Goal: Use online tool/utility: Utilize a website feature to perform a specific function

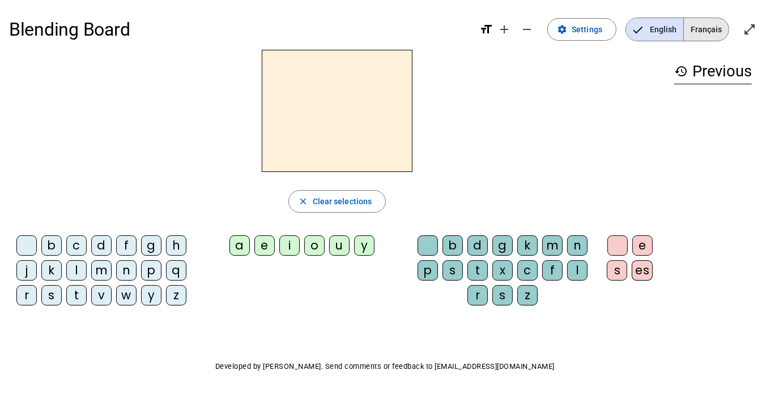
click at [701, 36] on span "Français" at bounding box center [706, 29] width 45 height 23
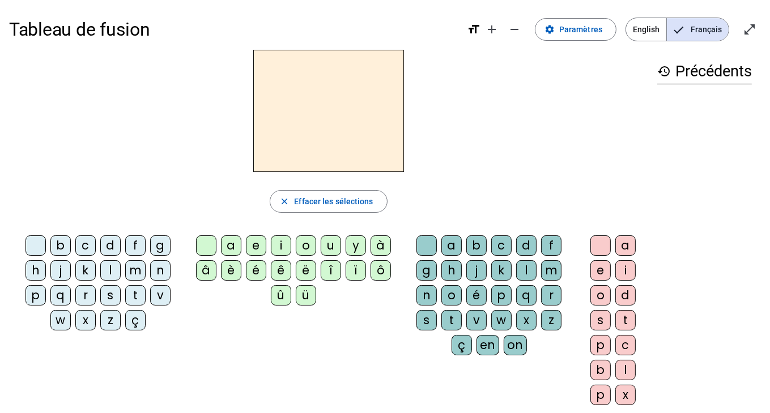
click at [38, 295] on div "p" at bounding box center [35, 295] width 20 height 20
click at [225, 248] on div "a" at bounding box center [231, 246] width 20 height 20
click at [551, 296] on div "r" at bounding box center [551, 295] width 20 height 20
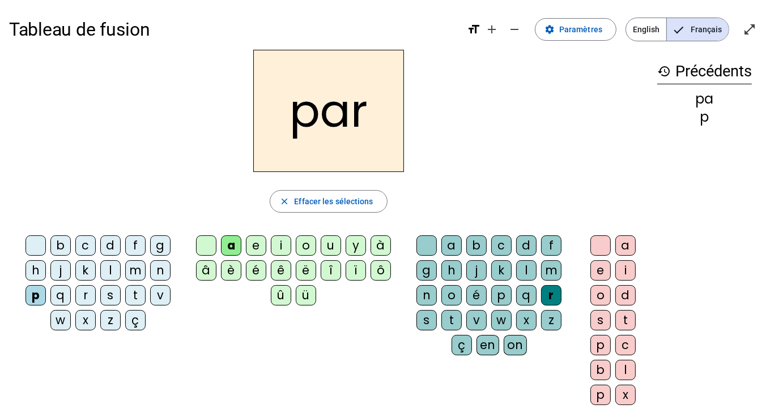
click at [84, 243] on div "c" at bounding box center [85, 246] width 20 height 20
click at [527, 270] on div "l" at bounding box center [526, 270] width 20 height 20
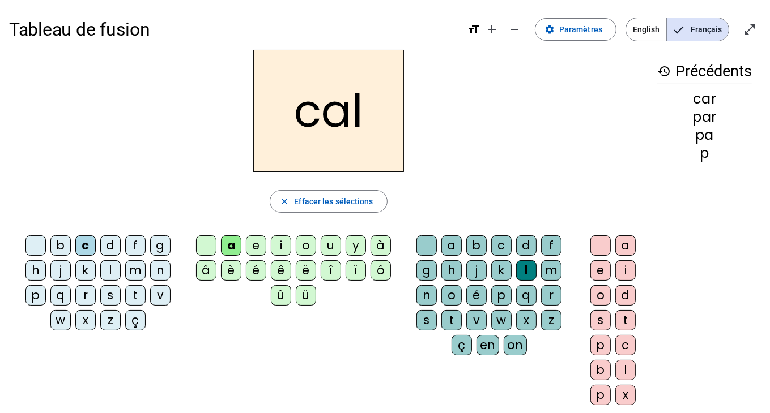
click at [153, 296] on div "v" at bounding box center [160, 295] width 20 height 20
click at [69, 241] on div "b" at bounding box center [60, 246] width 20 height 20
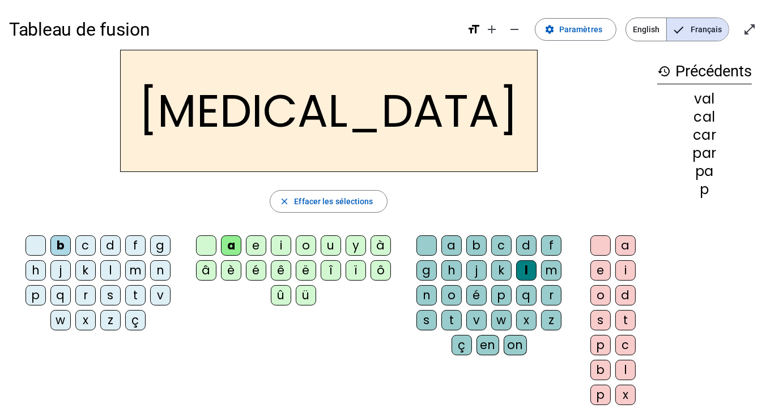
click at [506, 243] on div "c" at bounding box center [501, 246] width 20 height 20
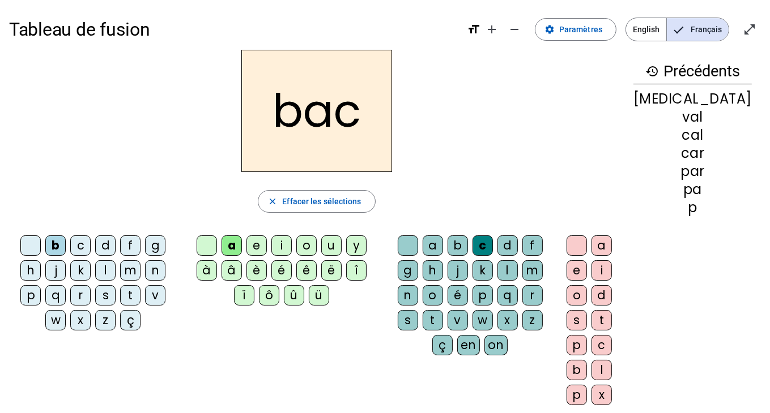
click at [104, 295] on div "s" at bounding box center [105, 295] width 20 height 20
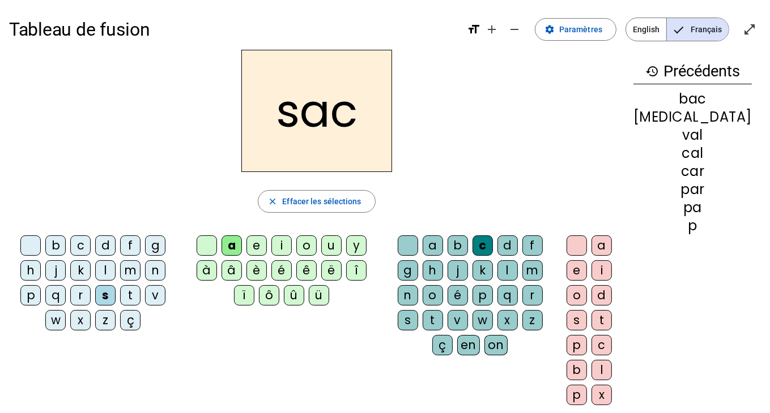
click at [518, 268] on div "l" at bounding box center [507, 270] width 20 height 20
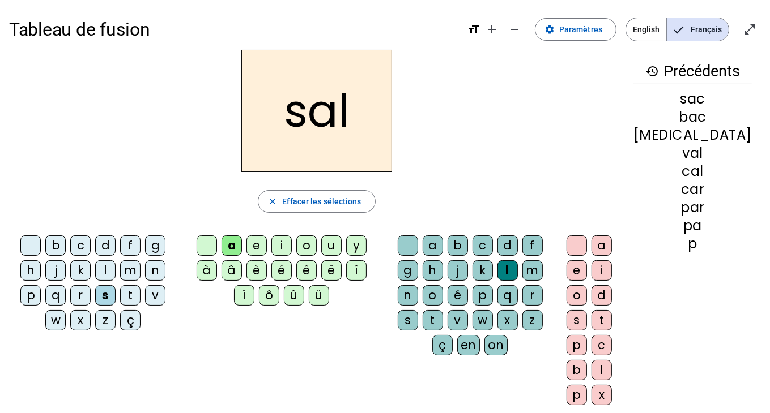
click at [418, 239] on div at bounding box center [408, 246] width 20 height 20
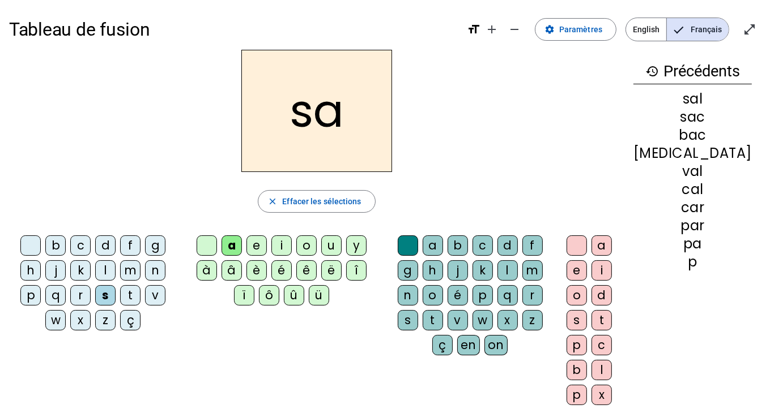
click at [327, 244] on div "u" at bounding box center [331, 246] width 20 height 20
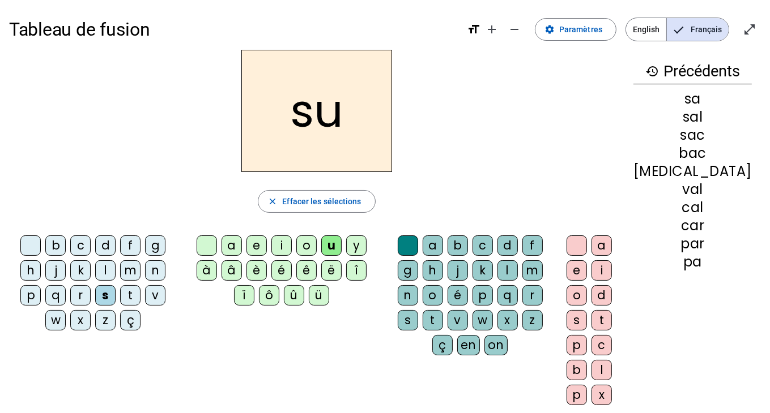
click at [543, 291] on div "r" at bounding box center [532, 295] width 20 height 20
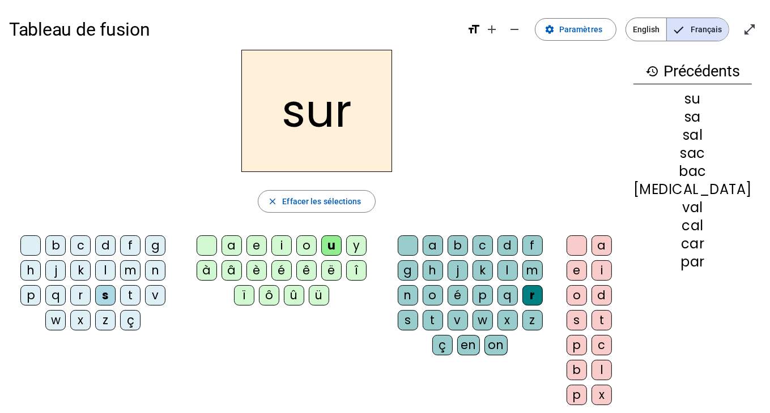
click at [140, 270] on div "m" at bounding box center [130, 270] width 20 height 20
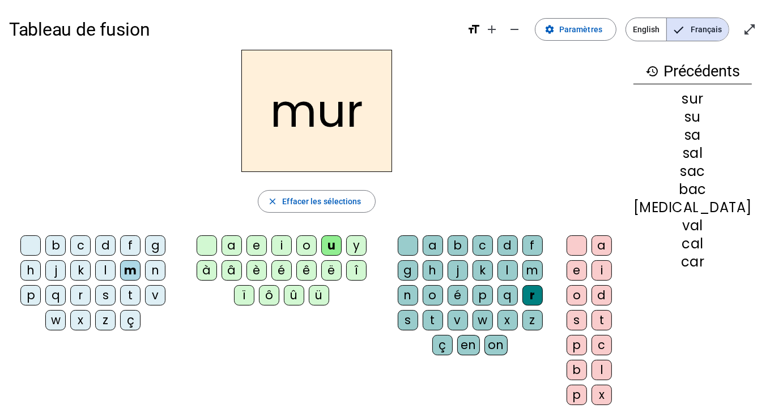
click at [116, 244] on div "d" at bounding box center [105, 246] width 20 height 20
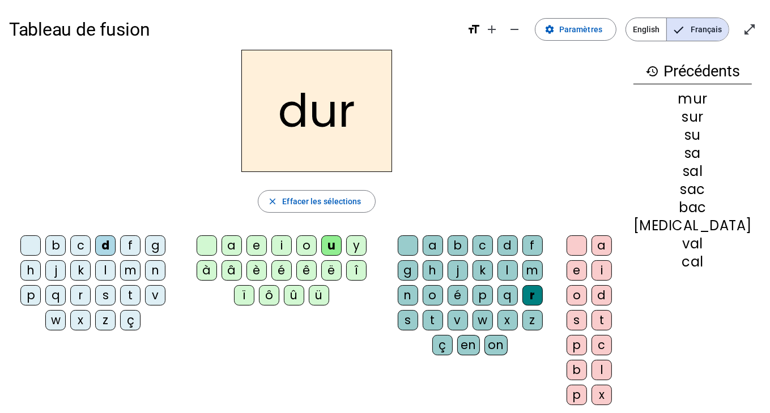
click at [33, 296] on div "p" at bounding box center [30, 295] width 20 height 20
